Goal: Information Seeking & Learning: Learn about a topic

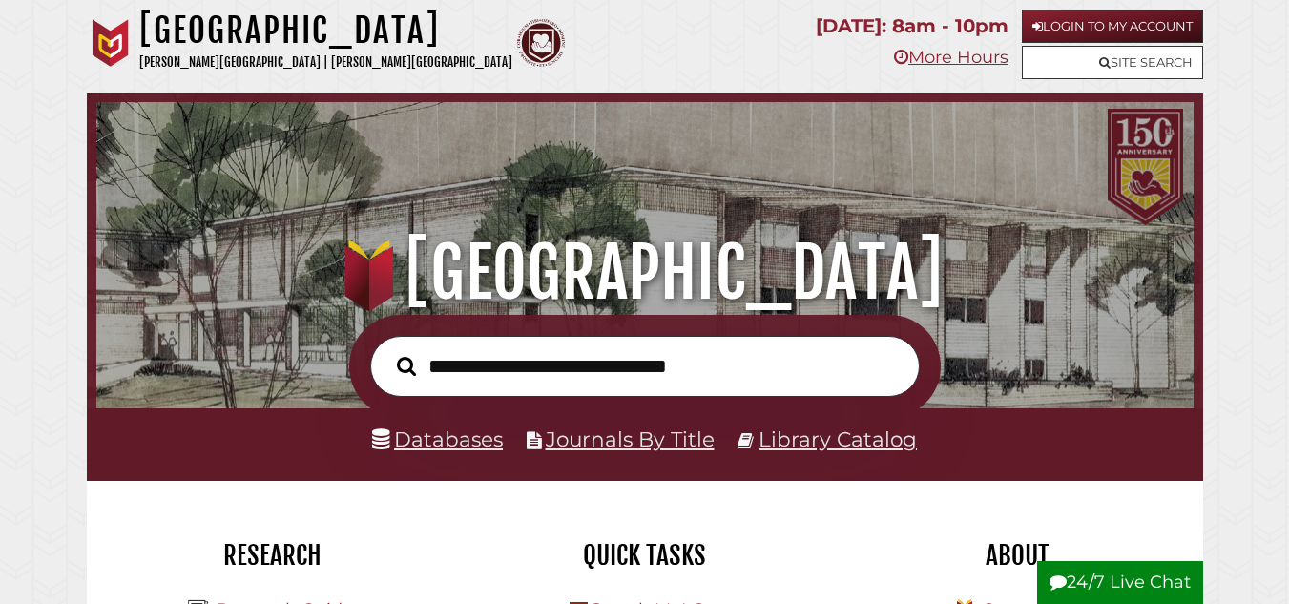
scroll to position [363, 1088]
click at [429, 443] on link "Databases" at bounding box center [437, 438] width 131 height 25
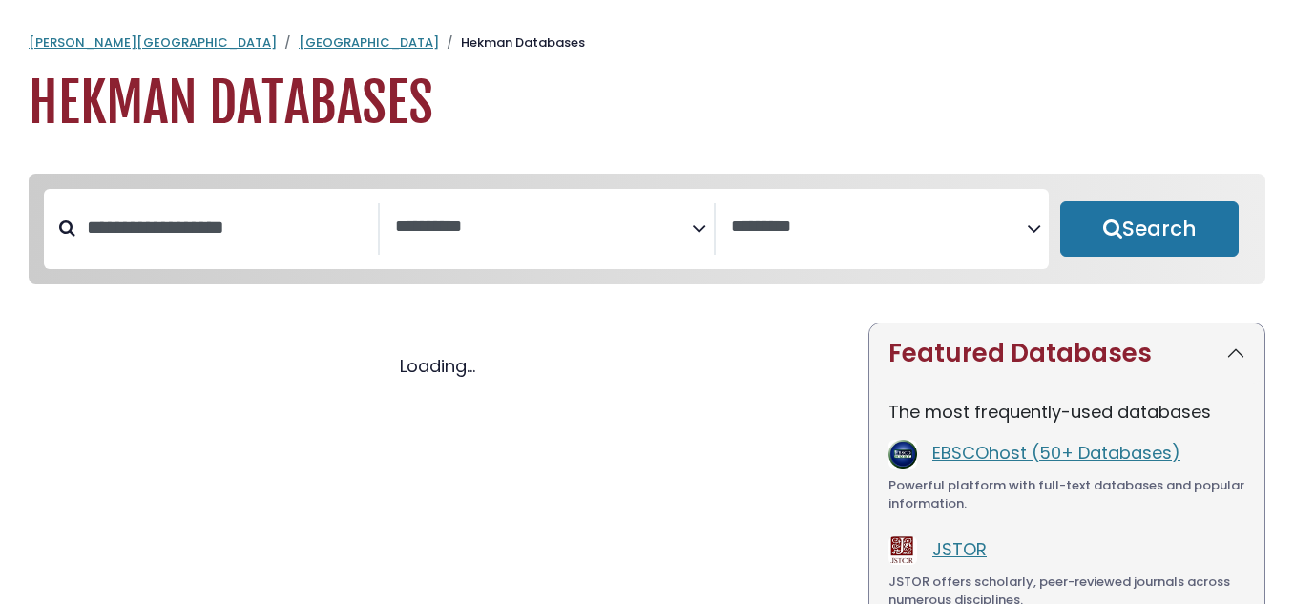
select select "Database Subject Filter"
select select "Database Vendors Filter"
select select "Database Subject Filter"
select select "Database Vendors Filter"
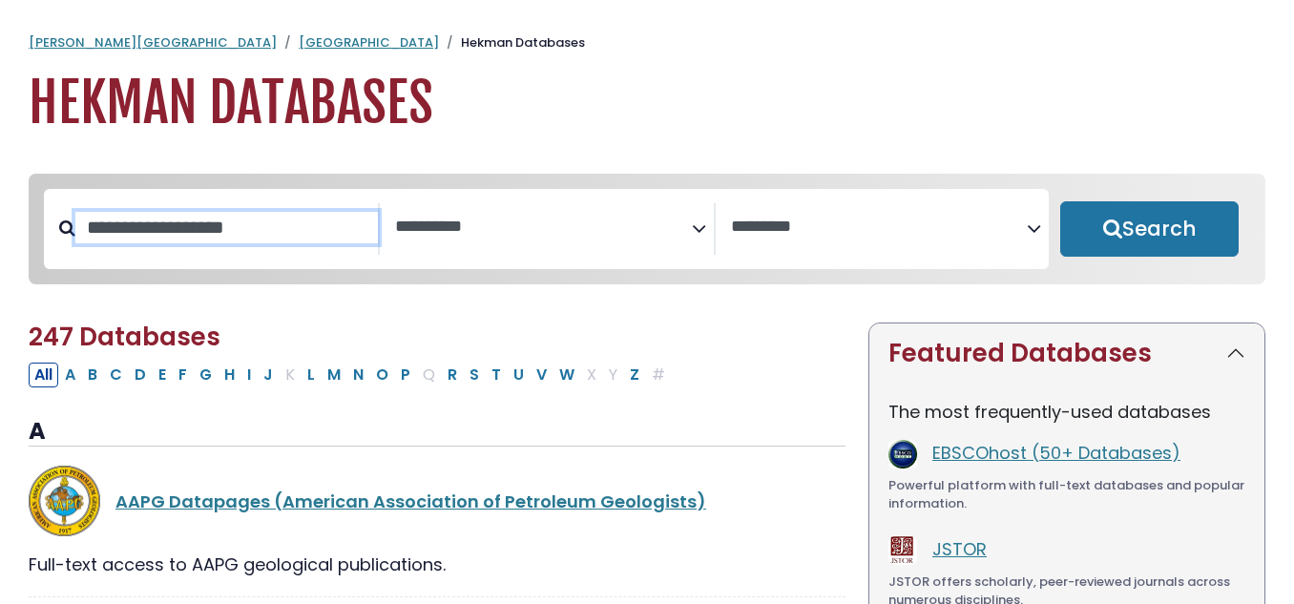
click at [275, 243] on input "Search database by title or keyword" at bounding box center [226, 227] width 302 height 31
click at [456, 238] on span "Search filters" at bounding box center [543, 229] width 297 height 52
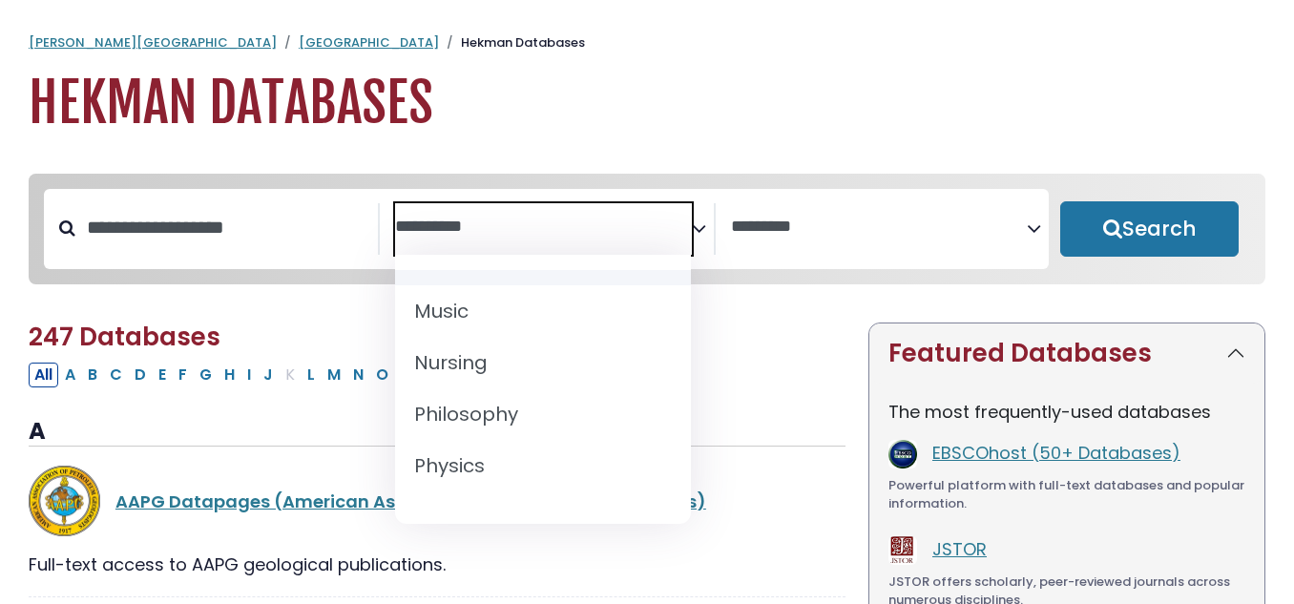
scroll to position [1483, 0]
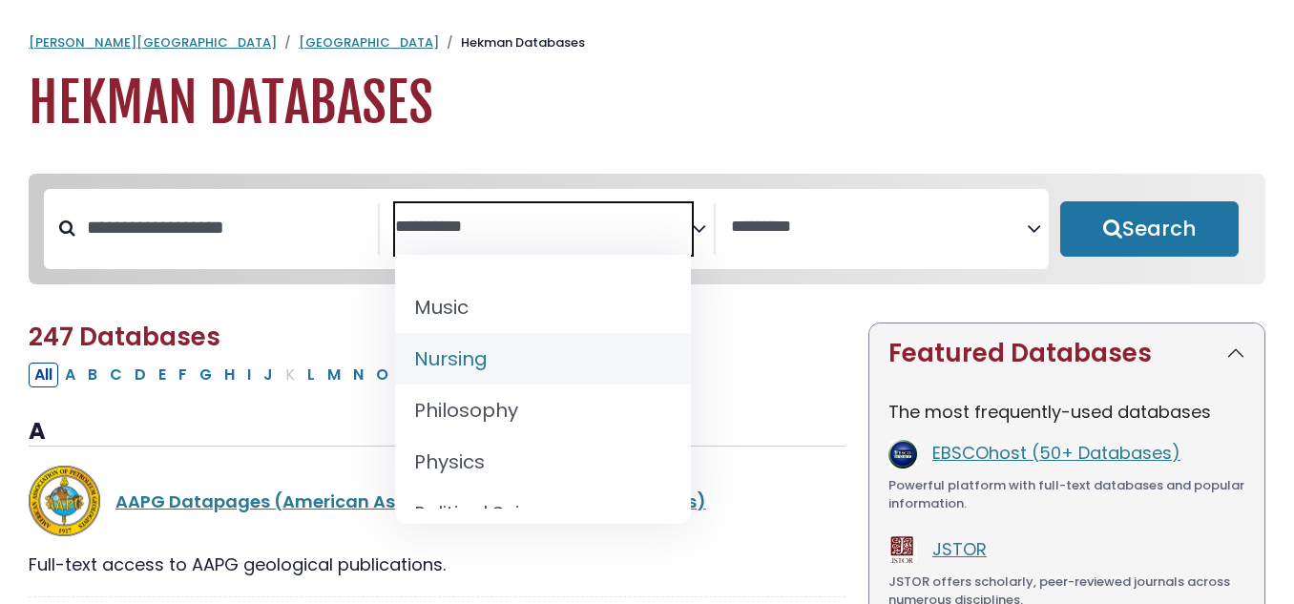
select select "*****"
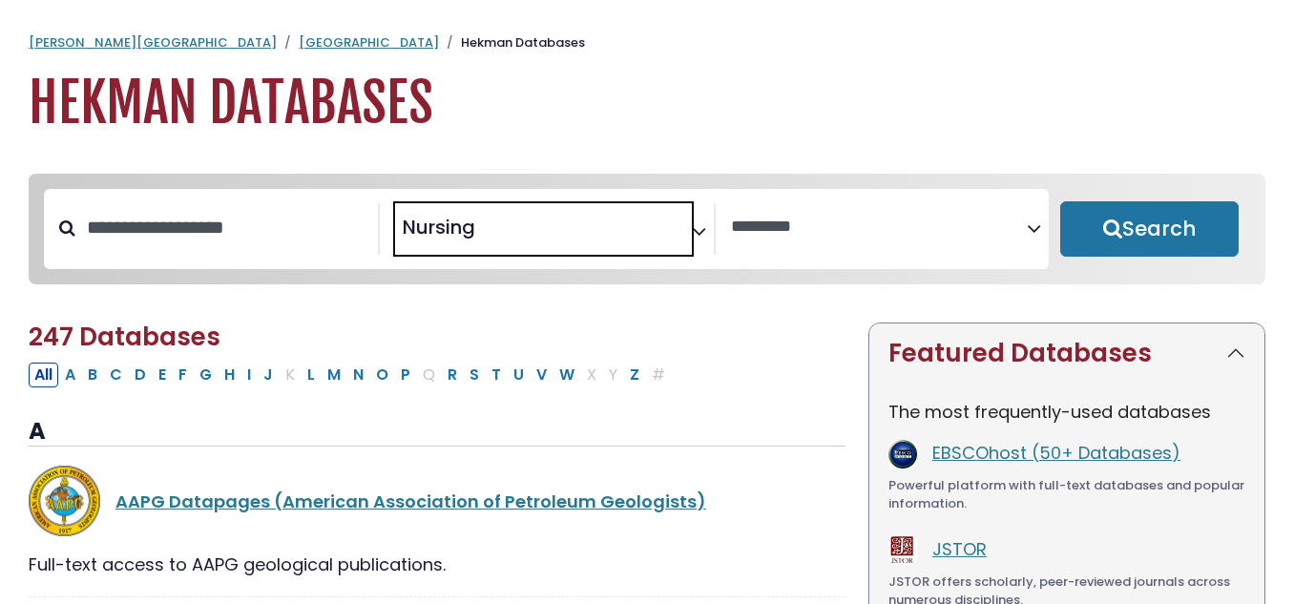
scroll to position [744, 0]
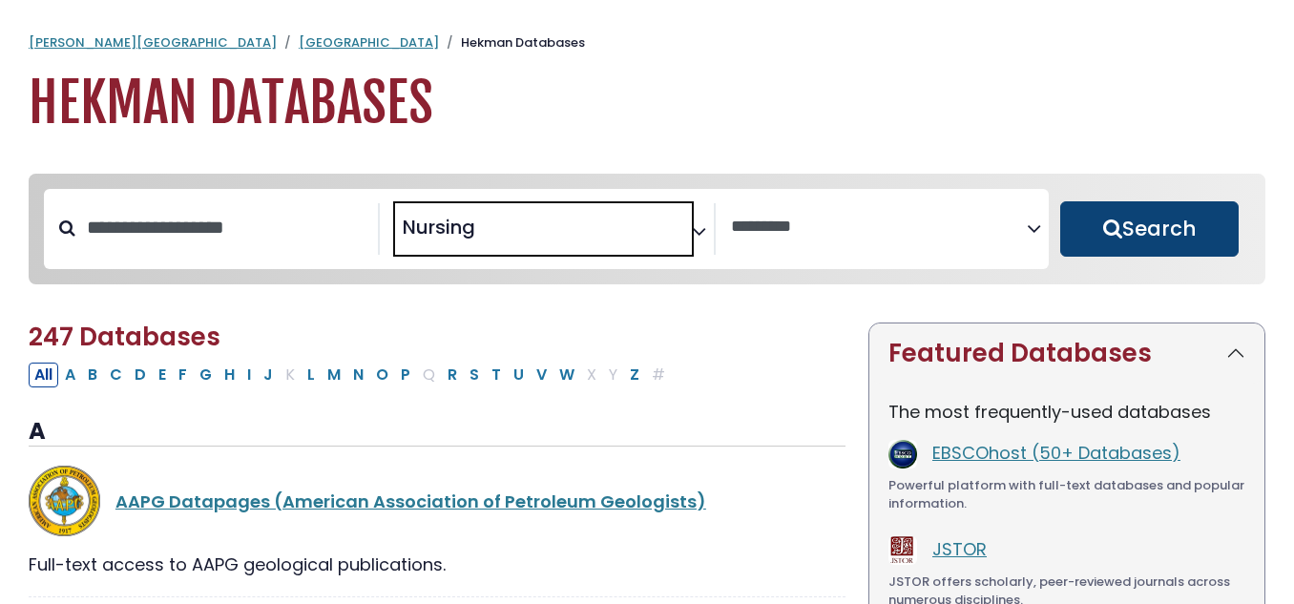
click at [1144, 231] on button "Search" at bounding box center [1149, 228] width 178 height 55
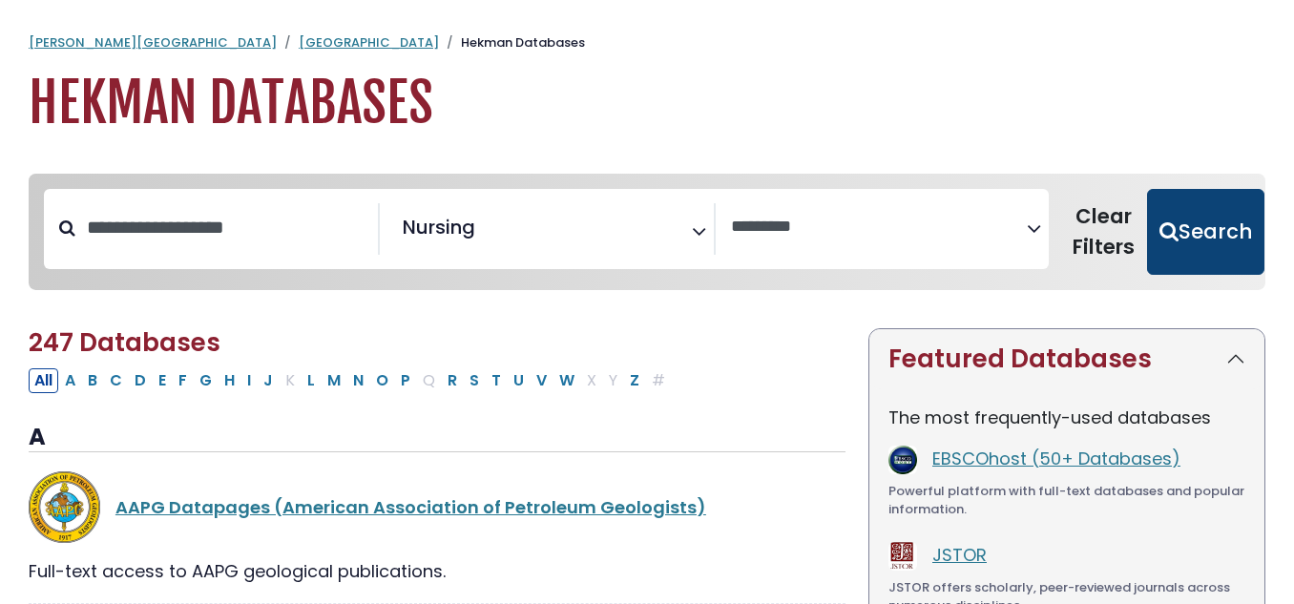
select select "Database Vendors Filter"
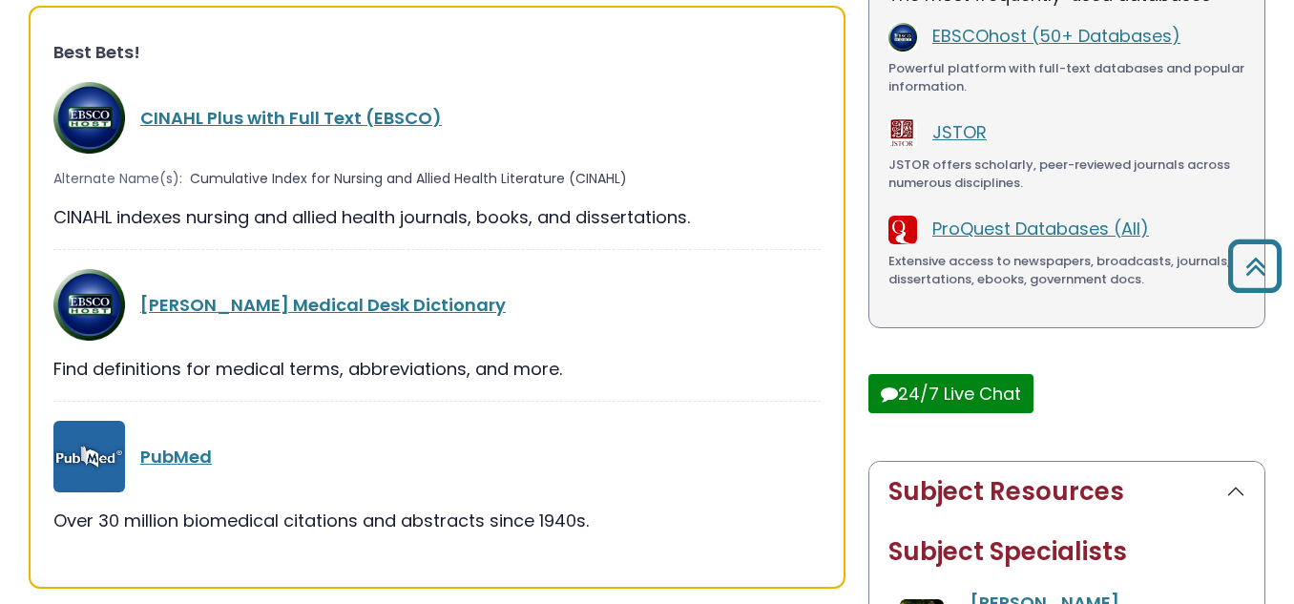
scroll to position [422, 0]
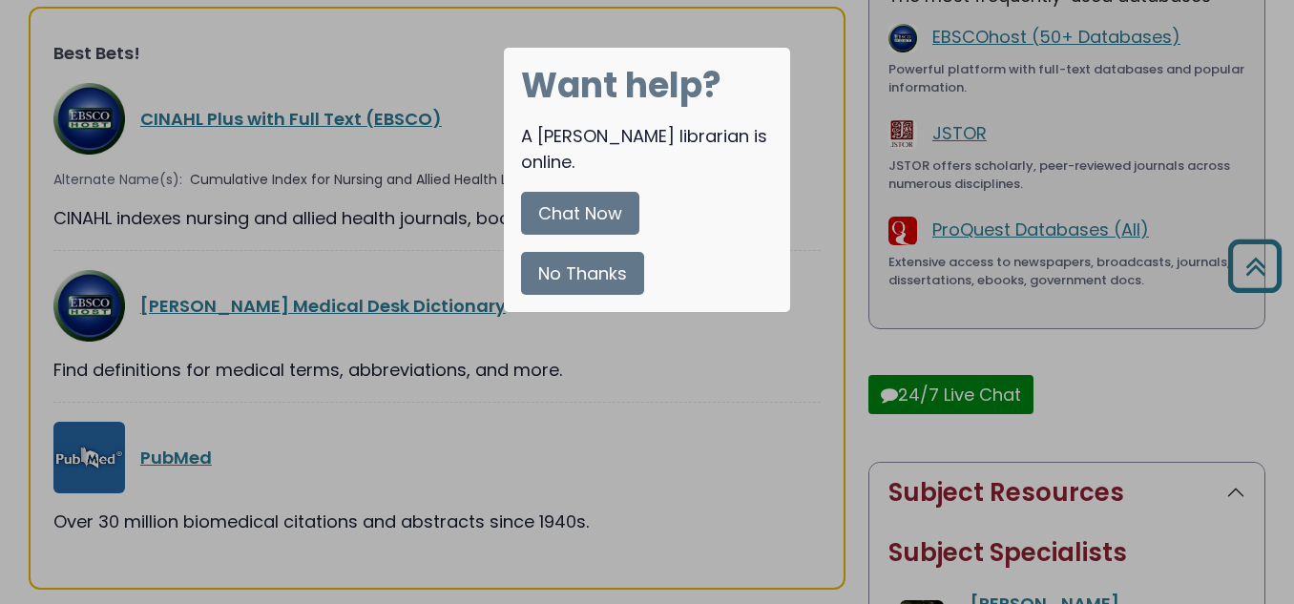
click at [598, 253] on button "No Thanks" at bounding box center [582, 273] width 123 height 43
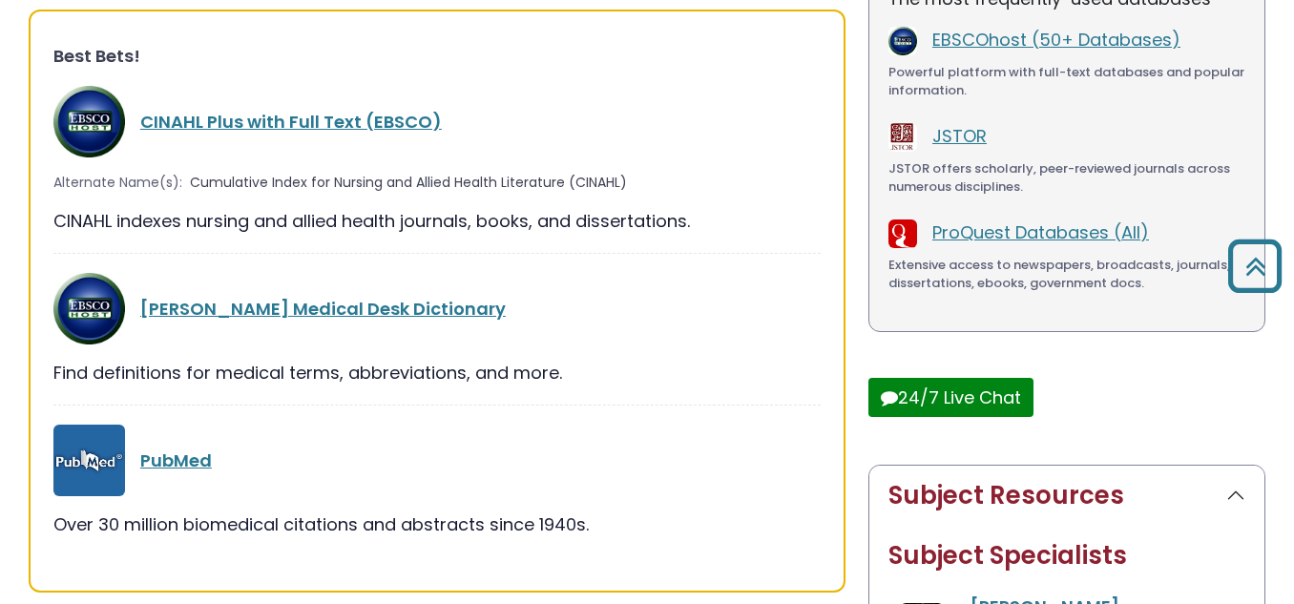
scroll to position [420, 0]
click at [324, 115] on link "CINAHL Plus with Full Text (EBSCO)" at bounding box center [290, 121] width 301 height 24
